Goal: Task Accomplishment & Management: Manage account settings

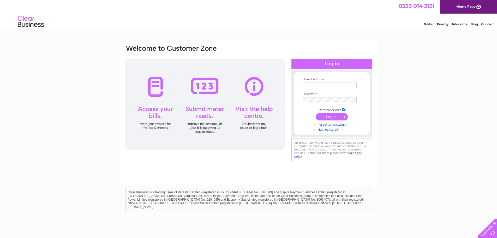
click at [333, 84] on input "text" at bounding box center [330, 86] width 54 height 6
type input "[EMAIL_ADDRESS][DOMAIN_NAME]"
click at [316, 114] on input "submit" at bounding box center [332, 117] width 32 height 7
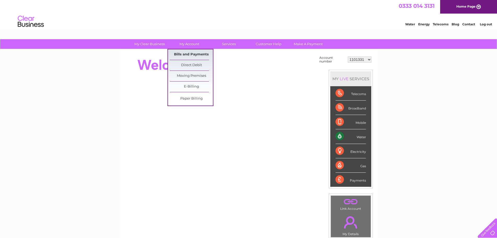
click at [189, 54] on link "Bills and Payments" at bounding box center [191, 54] width 43 height 10
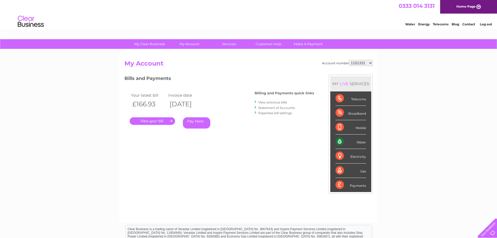
click at [155, 121] on link "." at bounding box center [152, 121] width 45 height 8
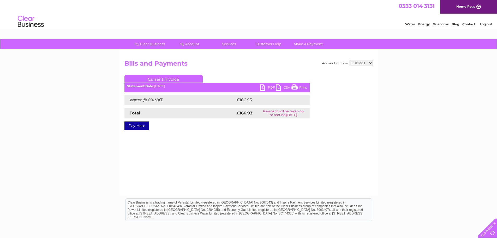
click at [269, 87] on link "PDF" at bounding box center [268, 88] width 16 height 8
click at [491, 21] on li "Log out" at bounding box center [487, 24] width 16 height 7
click at [490, 23] on link "Log out" at bounding box center [486, 24] width 12 height 4
